Goal: Task Accomplishment & Management: Manage account settings

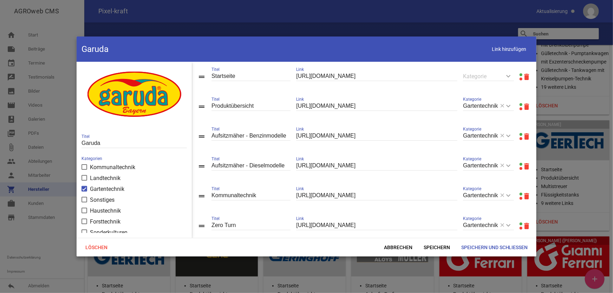
click at [520, 104] on link at bounding box center [521, 104] width 3 height 3
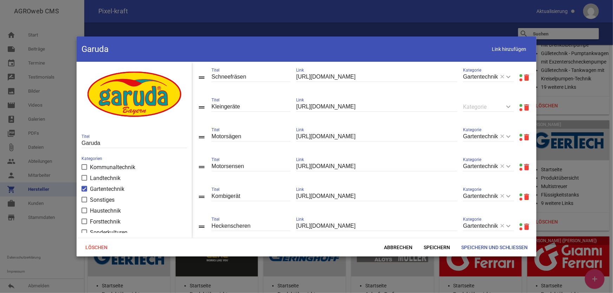
scroll to position [738, 0]
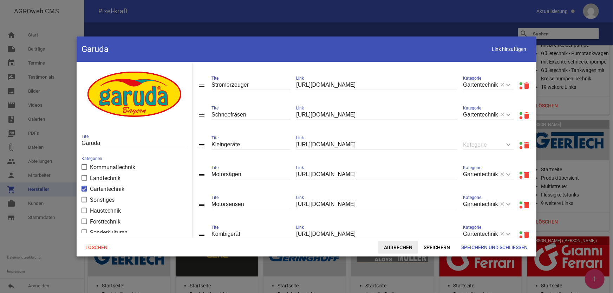
click at [390, 252] on span "Abbrechen" at bounding box center [398, 247] width 40 height 13
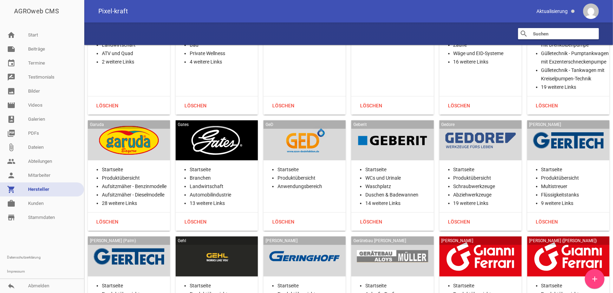
click at [234, 127] on div at bounding box center [216, 140] width 71 height 29
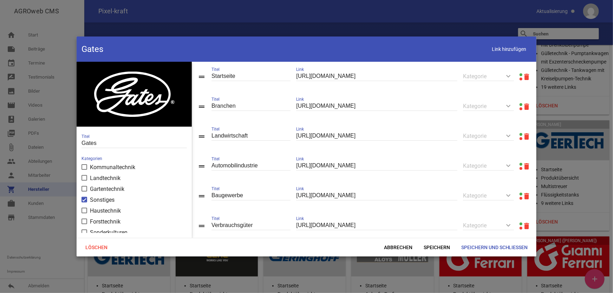
click at [520, 105] on link at bounding box center [521, 104] width 3 height 3
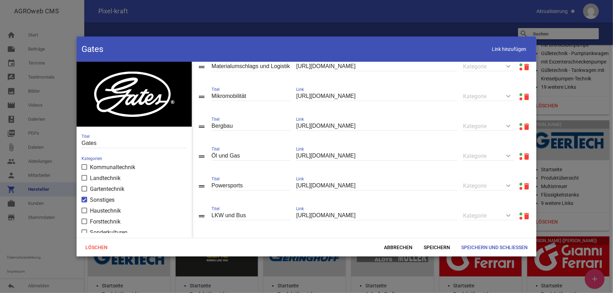
scroll to position [349, 0]
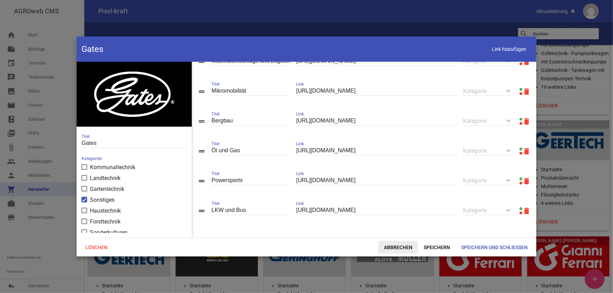
click at [400, 247] on span "Abbrechen" at bounding box center [398, 247] width 40 height 13
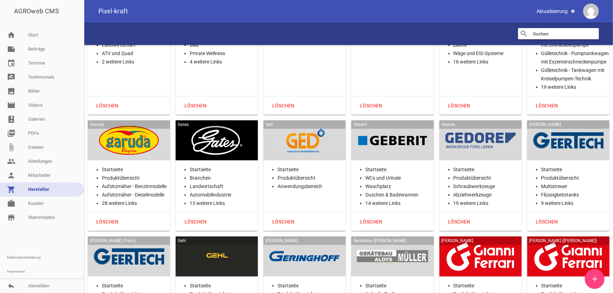
click at [317, 126] on div at bounding box center [304, 140] width 71 height 29
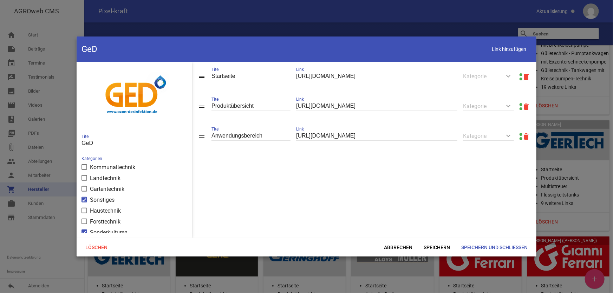
click at [520, 105] on link at bounding box center [521, 104] width 3 height 3
click at [396, 245] on span "Abbrechen" at bounding box center [398, 247] width 40 height 13
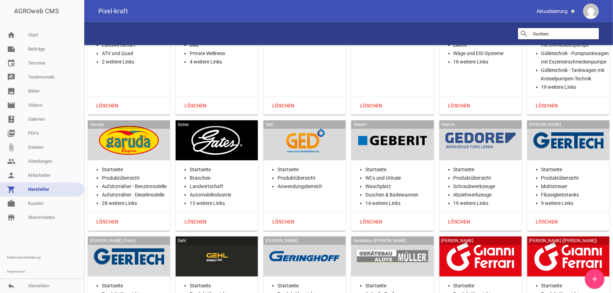
click at [415, 126] on div at bounding box center [392, 140] width 71 height 29
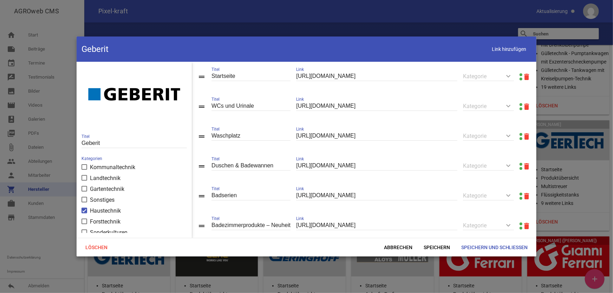
click at [520, 74] on link at bounding box center [521, 74] width 3 height 3
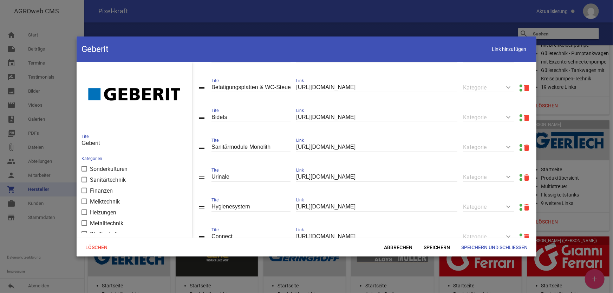
scroll to position [379, 0]
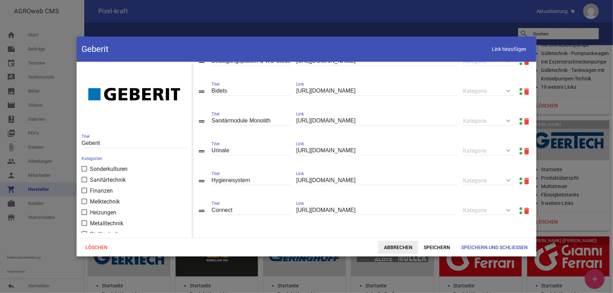
click at [392, 248] on span "Abbrechen" at bounding box center [398, 247] width 40 height 13
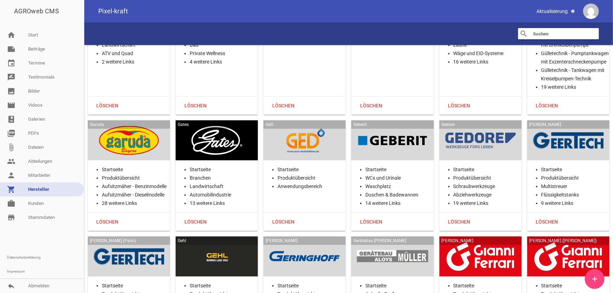
click at [492, 126] on div at bounding box center [480, 140] width 71 height 29
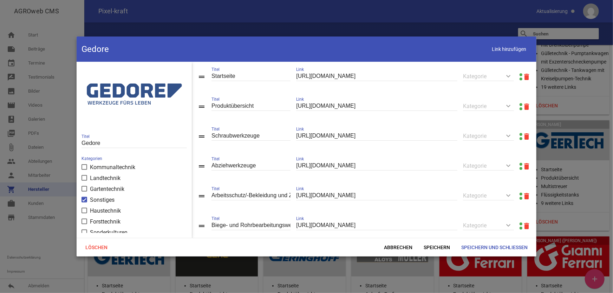
click at [520, 105] on link at bounding box center [521, 104] width 3 height 3
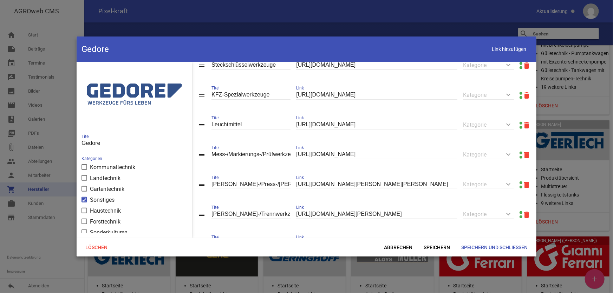
scroll to position [351, 0]
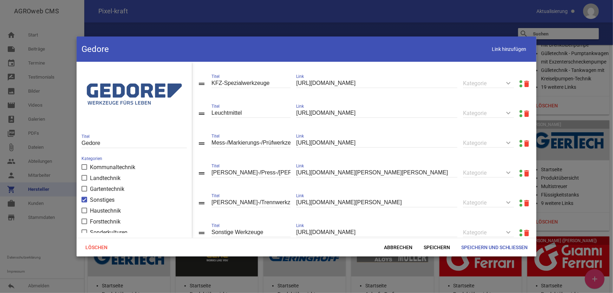
click at [520, 143] on link at bounding box center [521, 141] width 3 height 3
click at [524, 148] on icon "delete" at bounding box center [526, 143] width 8 height 8
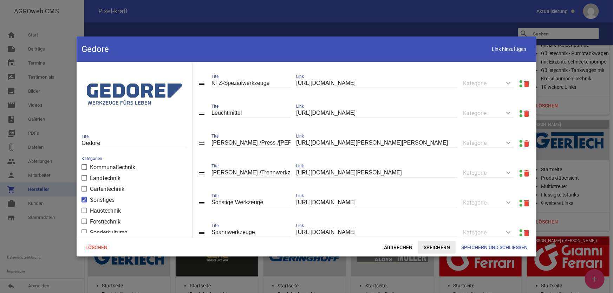
click at [432, 246] on span "Speichern" at bounding box center [437, 247] width 38 height 13
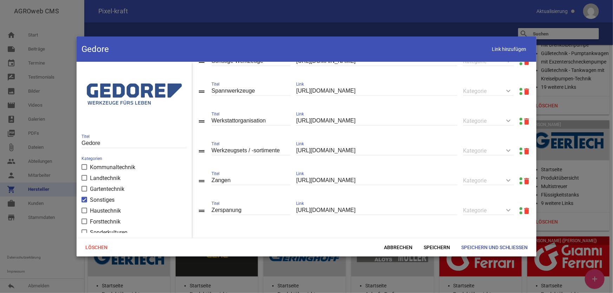
scroll to position [500, 0]
click at [488, 247] on span "Speichern und Schließen" at bounding box center [495, 247] width 78 height 13
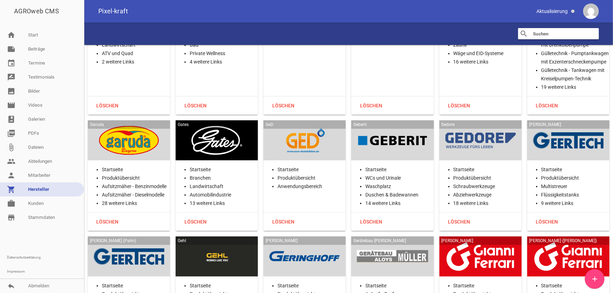
click at [576, 126] on div at bounding box center [568, 140] width 71 height 29
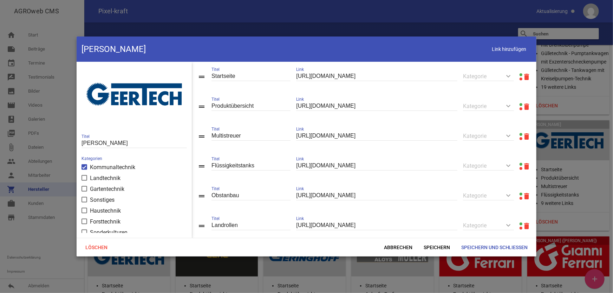
click at [520, 105] on link at bounding box center [521, 104] width 3 height 3
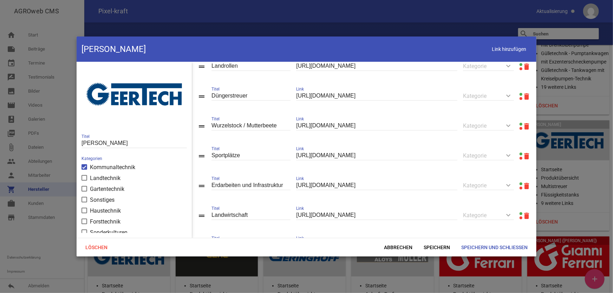
scroll to position [128, 0]
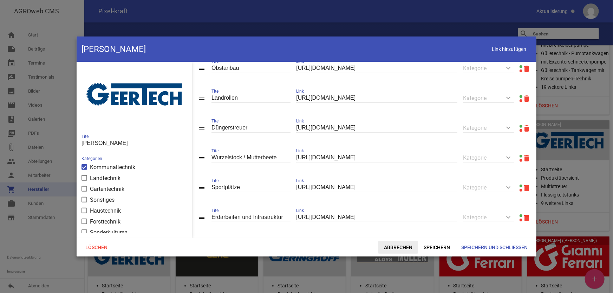
click at [396, 248] on span "Abbrechen" at bounding box center [398, 247] width 40 height 13
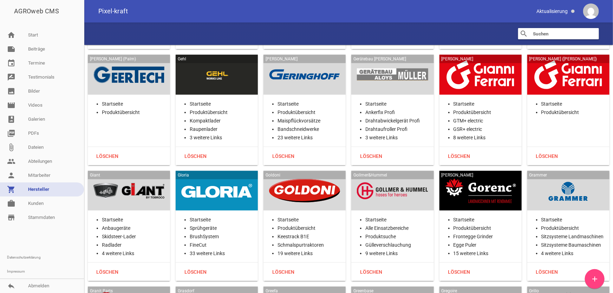
scroll to position [5685, 0]
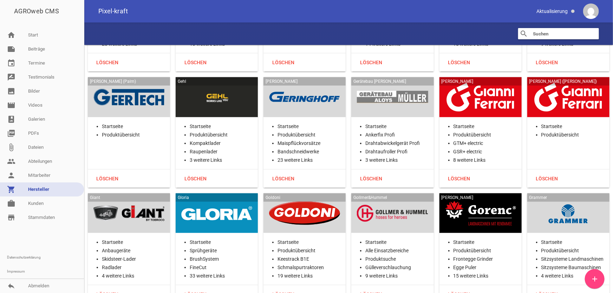
click at [208, 83] on div at bounding box center [216, 97] width 71 height 29
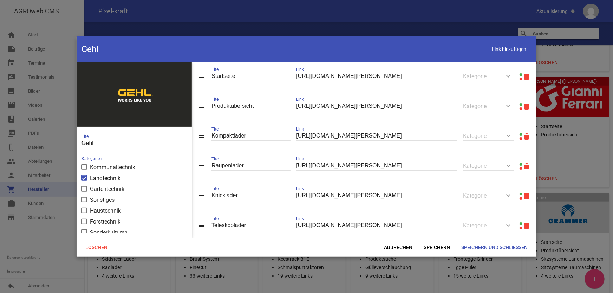
click at [520, 104] on link at bounding box center [521, 104] width 3 height 3
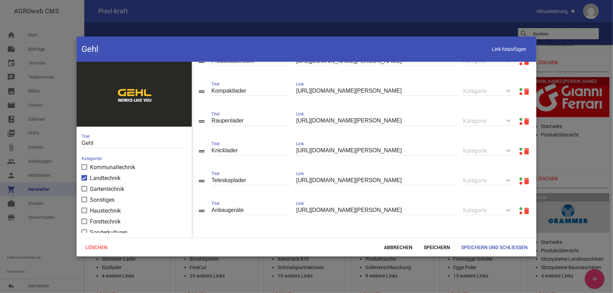
scroll to position [47, 0]
click at [406, 244] on span "Abbrechen" at bounding box center [398, 247] width 40 height 13
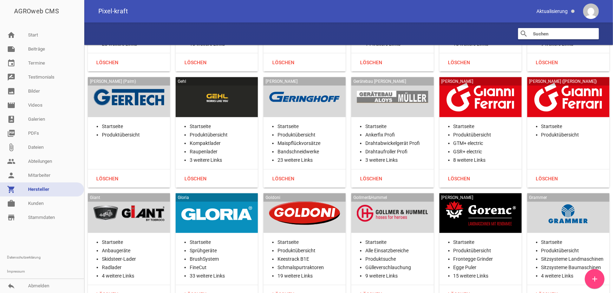
drag, startPoint x: 318, startPoint y: 77, endPoint x: 301, endPoint y: 71, distance: 18.4
click at [301, 83] on div at bounding box center [304, 97] width 71 height 29
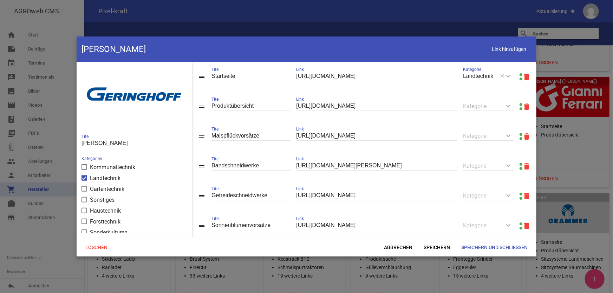
click at [520, 104] on link at bounding box center [521, 104] width 3 height 3
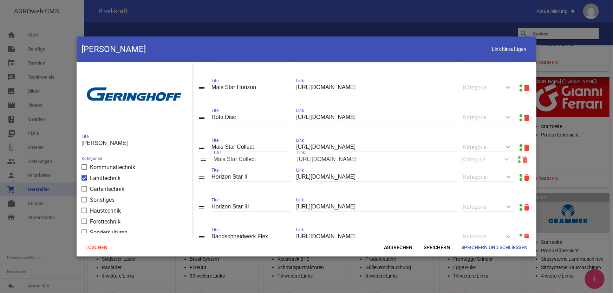
drag, startPoint x: 203, startPoint y: 211, endPoint x: 204, endPoint y: 158, distance: 52.7
click at [433, 246] on span "Speichern" at bounding box center [437, 247] width 38 height 13
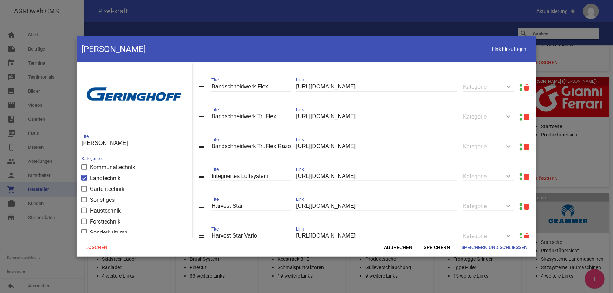
scroll to position [447, 0]
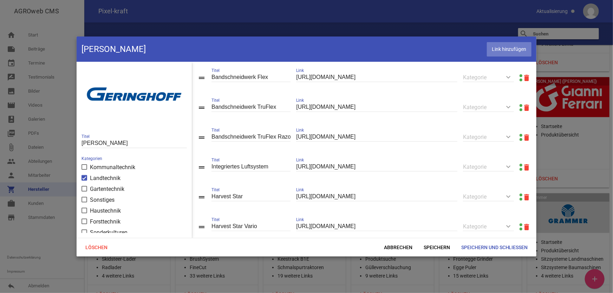
click at [524, 53] on span "Link hinzufügen" at bounding box center [509, 49] width 45 height 14
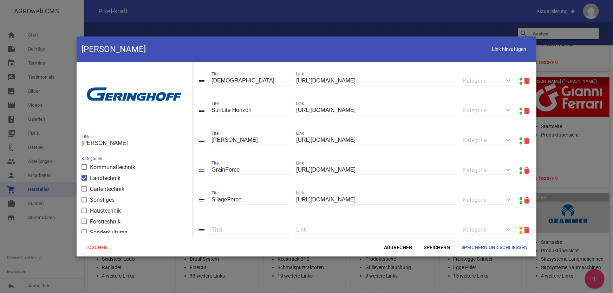
scroll to position [681, 0]
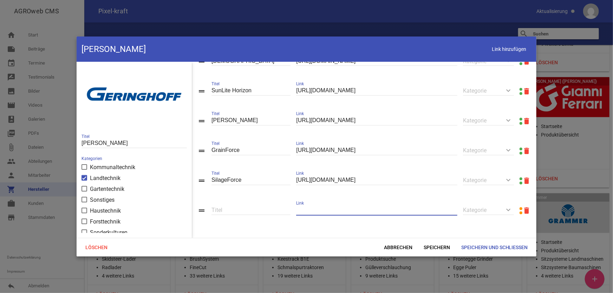
click at [334, 211] on input "text" at bounding box center [376, 210] width 161 height 9
paste input "[URL][DOMAIN_NAME]"
type input "[URL][DOMAIN_NAME]"
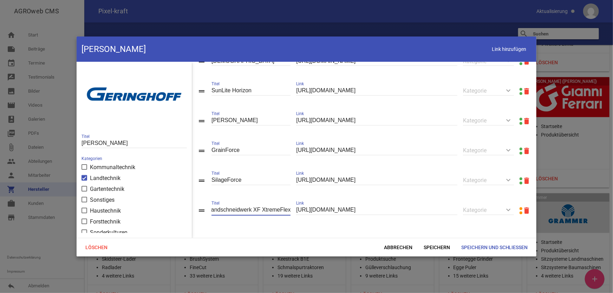
scroll to position [0, 5]
type input "Bandschneidwerk XF XtremeFlex"
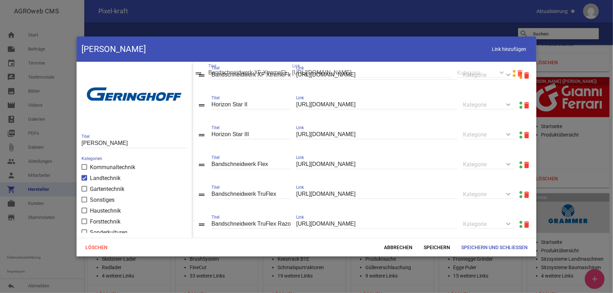
scroll to position [386, 0]
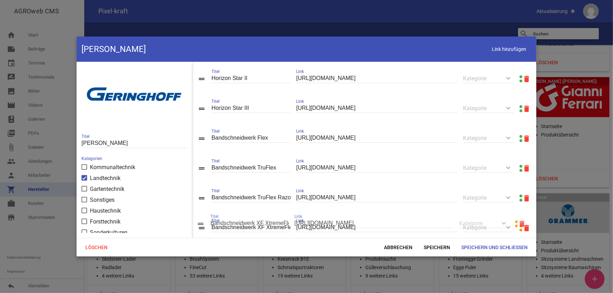
drag, startPoint x: 199, startPoint y: 214, endPoint x: 197, endPoint y: 227, distance: 13.5
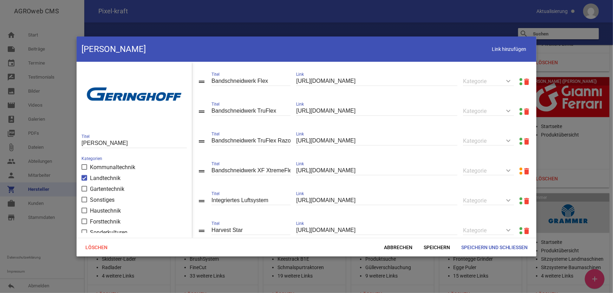
scroll to position [450, 0]
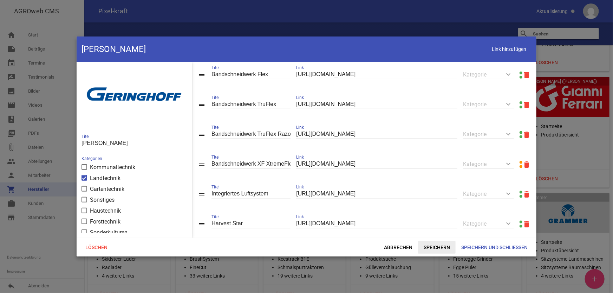
click at [433, 249] on span "Speichern" at bounding box center [437, 247] width 38 height 13
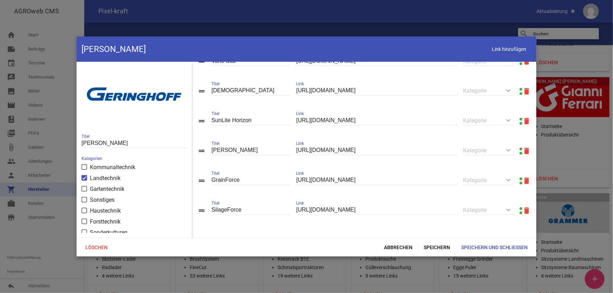
scroll to position [681, 0]
click at [480, 246] on span "Speichern und Schließen" at bounding box center [495, 247] width 78 height 13
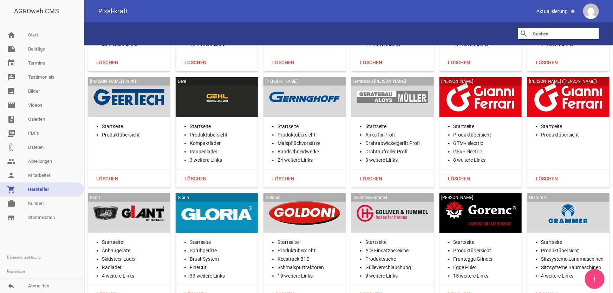
click at [411, 83] on div at bounding box center [392, 97] width 71 height 29
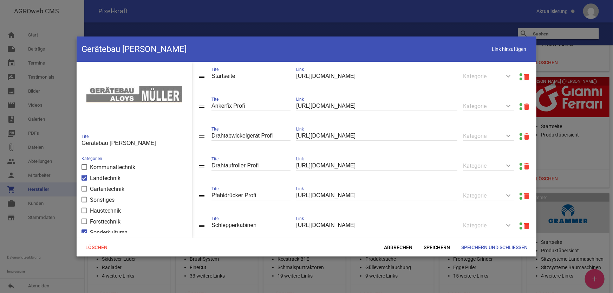
click at [520, 74] on link at bounding box center [521, 74] width 3 height 3
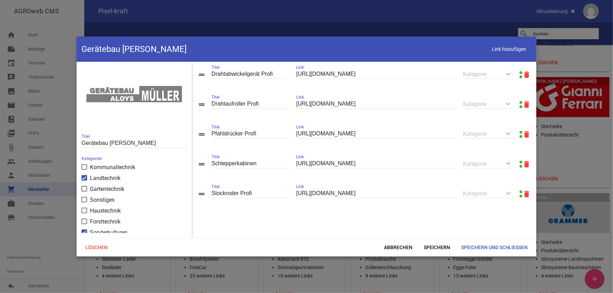
scroll to position [64, 0]
click at [404, 251] on span "Abbrechen" at bounding box center [398, 247] width 40 height 13
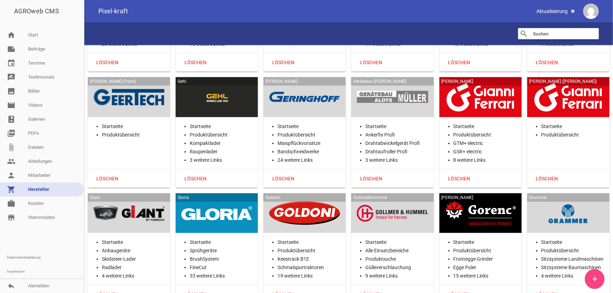
click at [477, 83] on div at bounding box center [480, 97] width 71 height 29
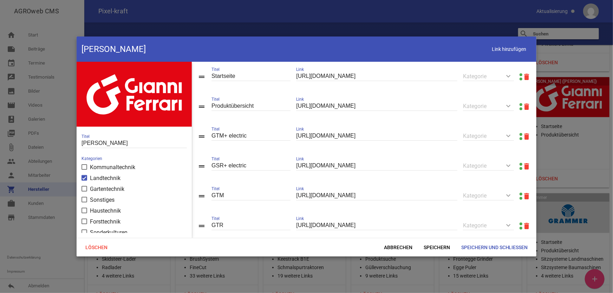
click at [520, 104] on link at bounding box center [521, 104] width 3 height 3
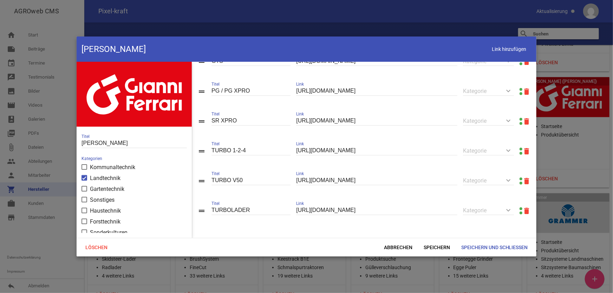
scroll to position [198, 0]
click at [407, 249] on span "Abbrechen" at bounding box center [398, 247] width 40 height 13
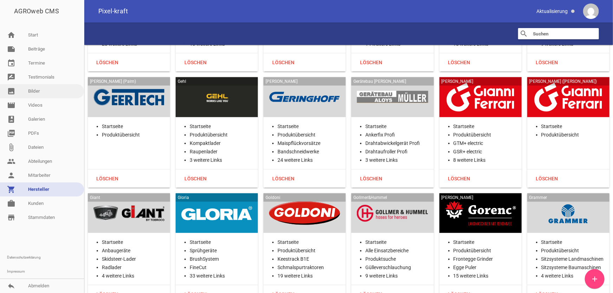
click at [37, 92] on link "image Bilder" at bounding box center [42, 91] width 84 height 14
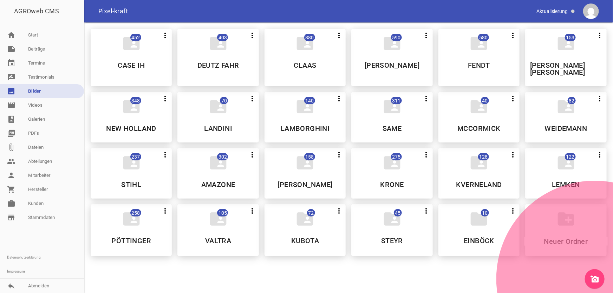
click at [463, 67] on div "folder_shared 580 more_vert Nicht mehr Teilen Bearbeiten Löschen FENDT" at bounding box center [478, 58] width 81 height 58
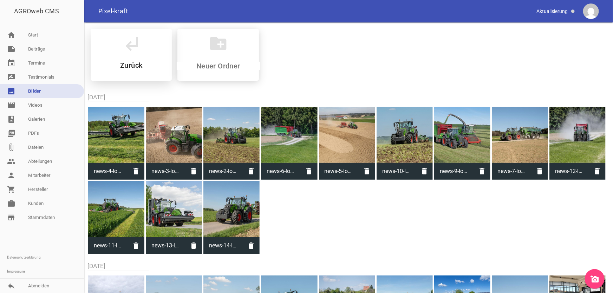
click at [133, 65] on h5 "Zurück" at bounding box center [131, 65] width 22 height 7
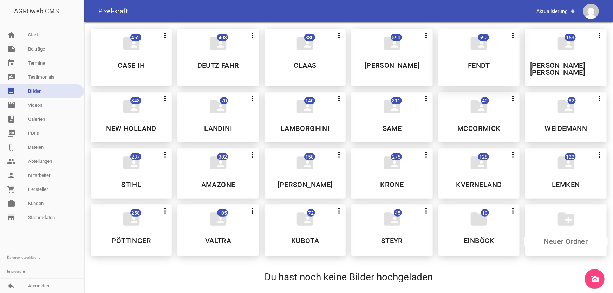
click at [479, 63] on h5 "FENDT" at bounding box center [479, 65] width 22 height 7
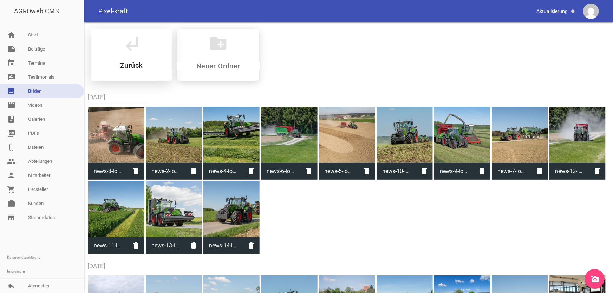
click at [129, 60] on div "subdirectory_arrow_left Zurück" at bounding box center [131, 55] width 81 height 52
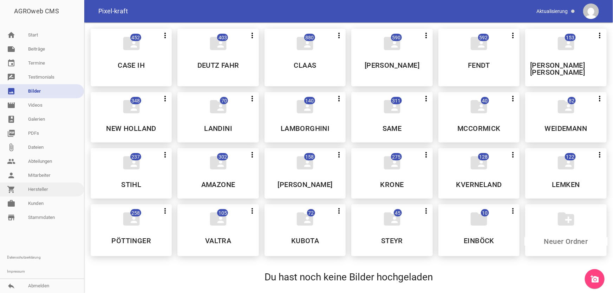
click at [39, 190] on link "shopping_cart Hersteller" at bounding box center [42, 190] width 84 height 14
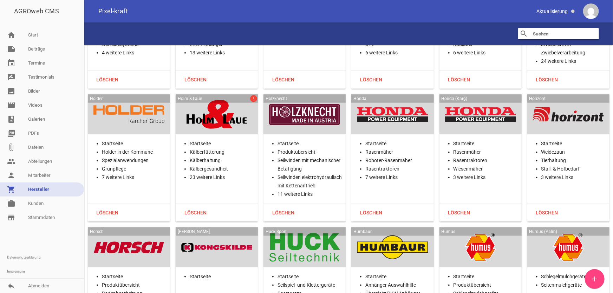
scroll to position [7537, 0]
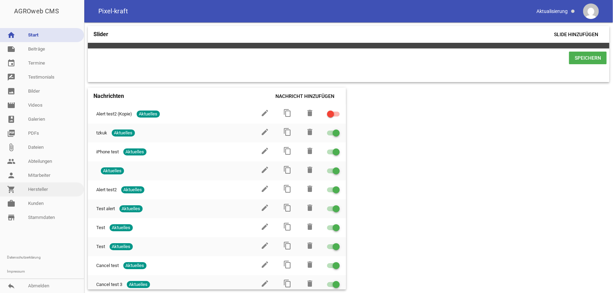
click at [53, 190] on link "shopping_cart Hersteller" at bounding box center [42, 190] width 84 height 14
